Goal: Book appointment/travel/reservation

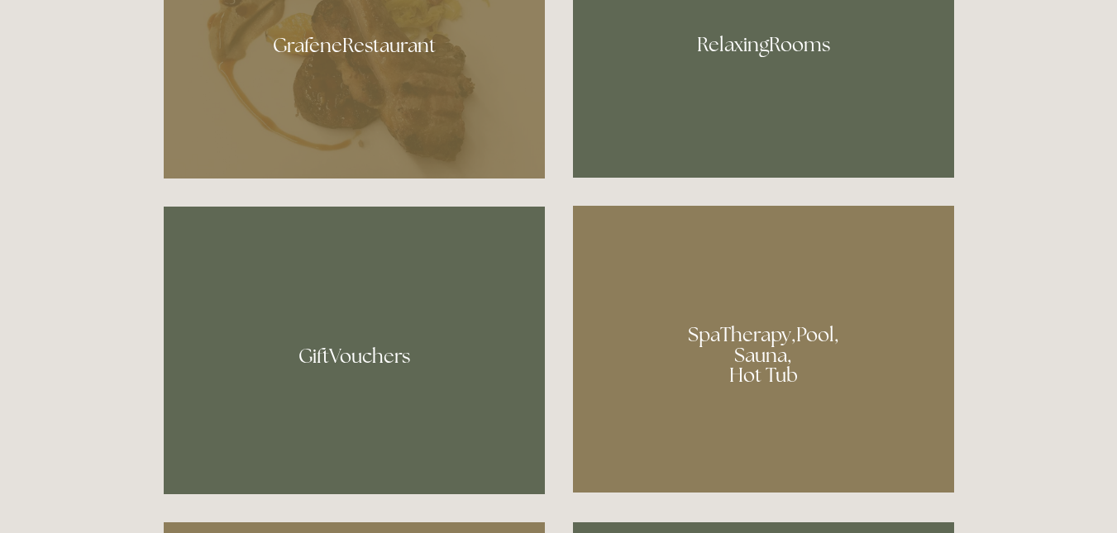
scroll to position [1017, 0]
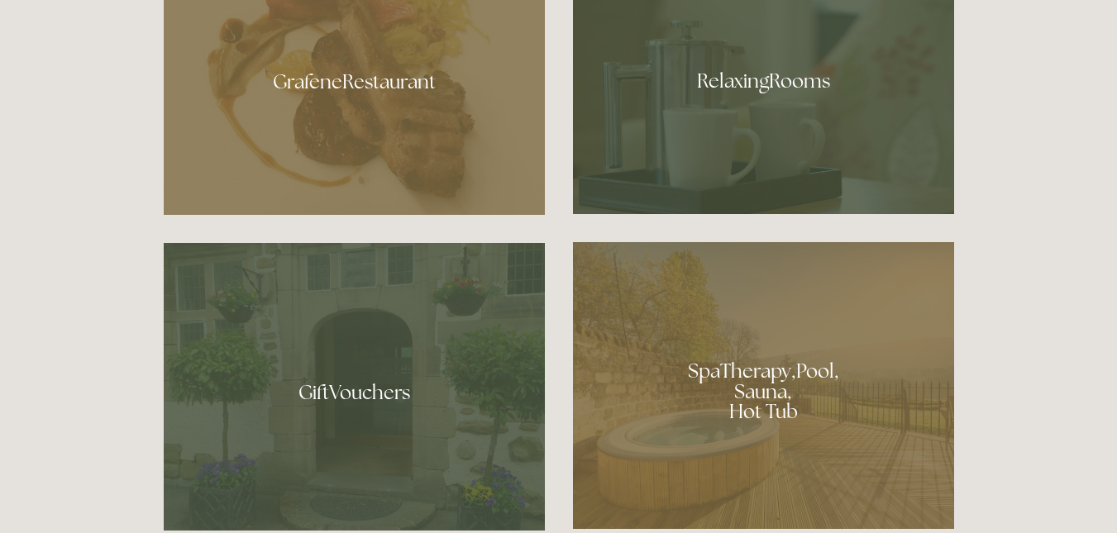
click at [819, 356] on div at bounding box center [763, 385] width 381 height 287
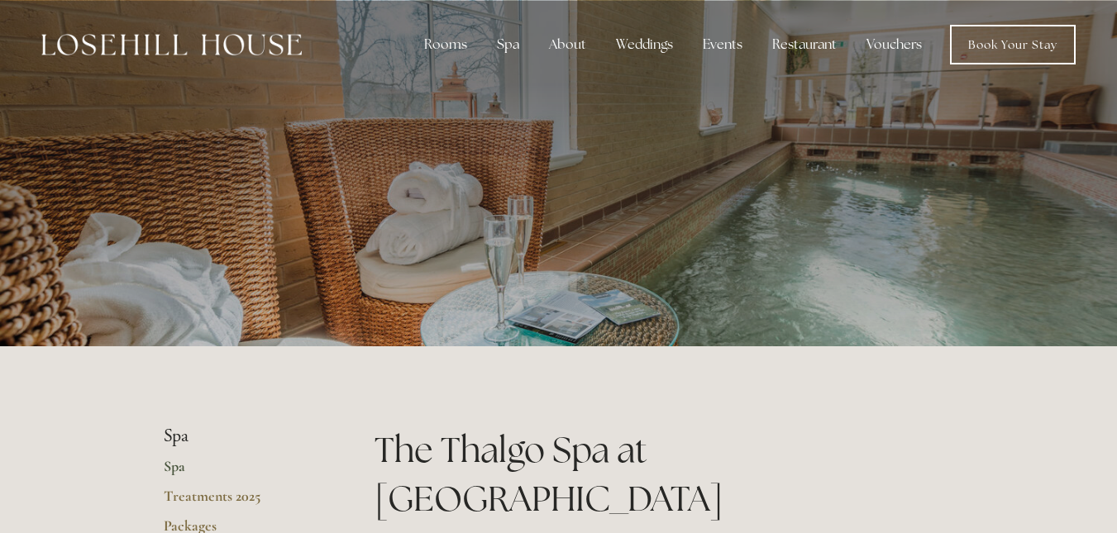
click at [171, 465] on link "Spa" at bounding box center [243, 472] width 158 height 30
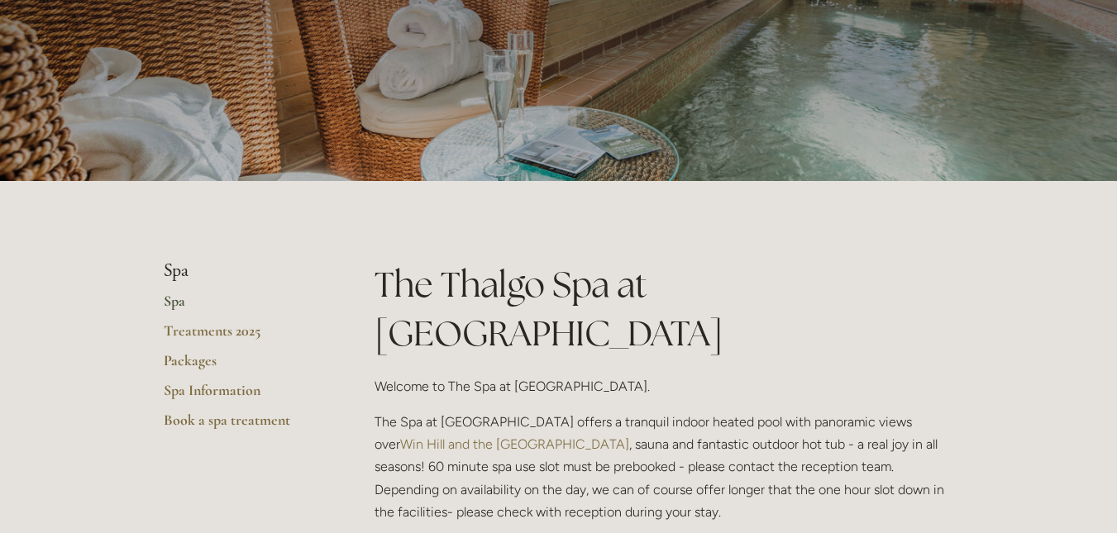
scroll to position [170, 0]
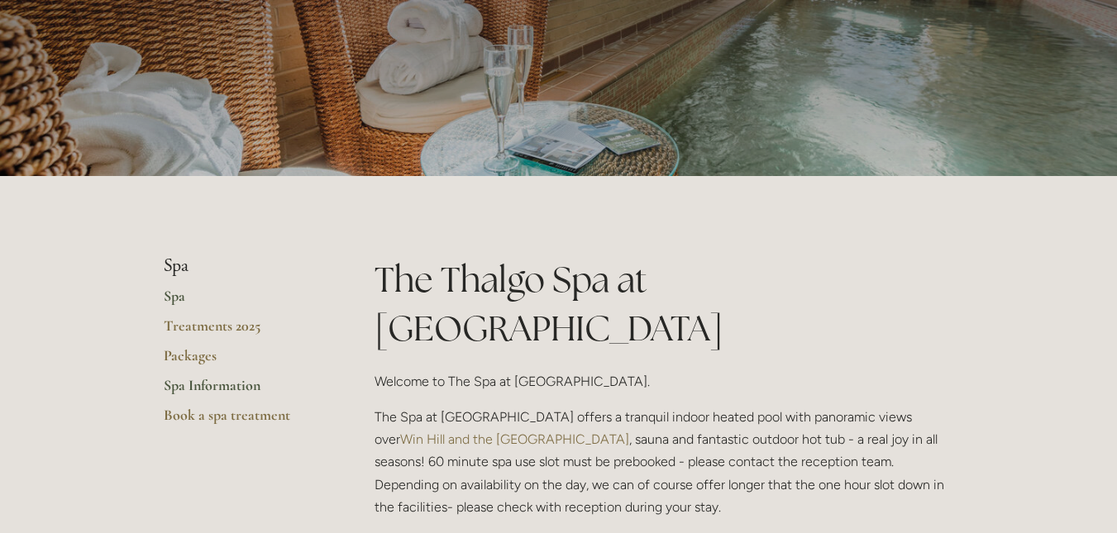
click at [207, 385] on link "Spa Information" at bounding box center [243, 391] width 158 height 30
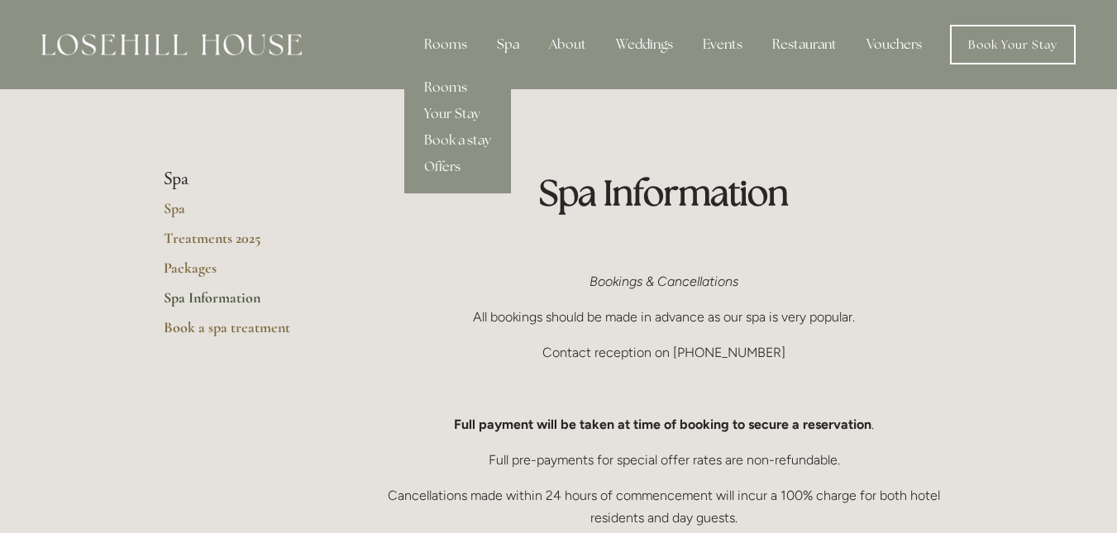
click at [451, 88] on link "Rooms" at bounding box center [457, 87] width 107 height 26
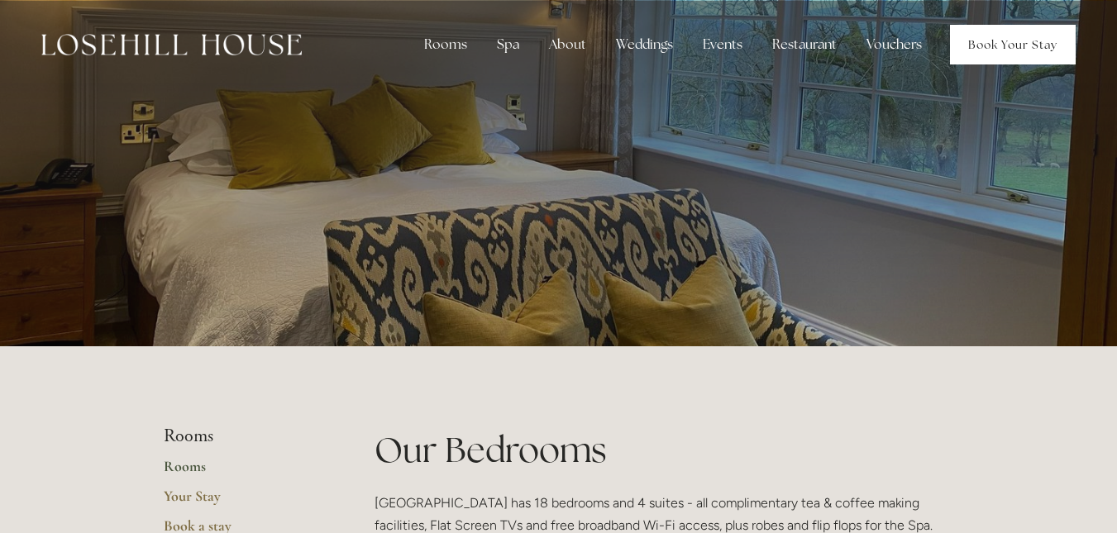
click at [986, 48] on link "Book Your Stay" at bounding box center [1013, 45] width 126 height 40
